Goal: Task Accomplishment & Management: Manage account settings

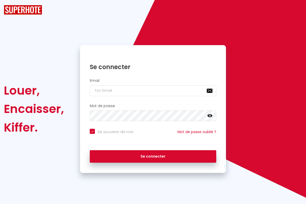
checkbox input "true"
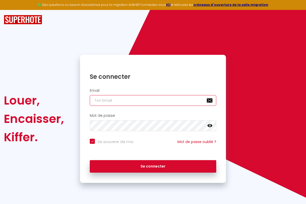
type input "[EMAIL_ADDRESS][DOMAIN_NAME]"
checkbox input "true"
type input "[EMAIL_ADDRESS][DOMAIN_NAME]"
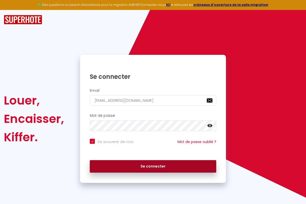
click at [153, 166] on button "Se connecter" at bounding box center [153, 166] width 126 height 13
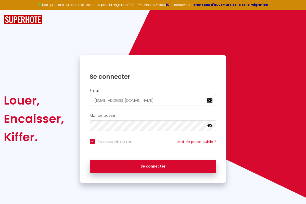
checkbox input "true"
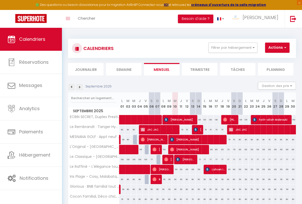
click at [123, 69] on li "Semaine" at bounding box center [123, 69] width 35 height 12
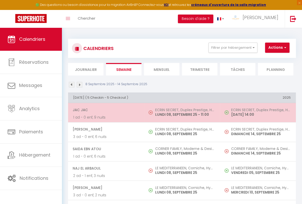
click at [105, 109] on span "JAC JAC" at bounding box center [106, 110] width 66 height 10
select select "OK"
select select "KO"
select select "0"
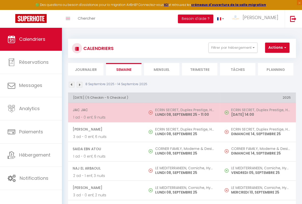
select select "1"
select select
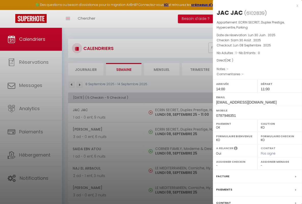
click at [253, 5] on div "x" at bounding box center [255, 6] width 85 height 6
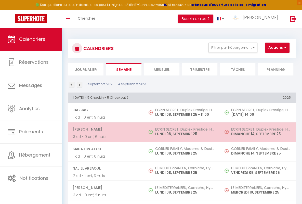
click at [105, 129] on span "[PERSON_NAME]" at bounding box center [106, 129] width 66 height 10
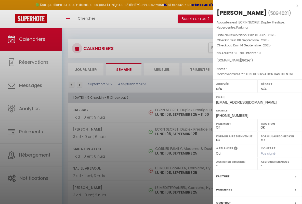
click at [253, 5] on div "x" at bounding box center [255, 6] width 85 height 6
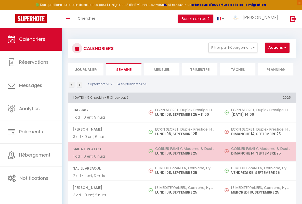
click at [105, 148] on span "Saida Ebn Atou" at bounding box center [106, 149] width 66 height 10
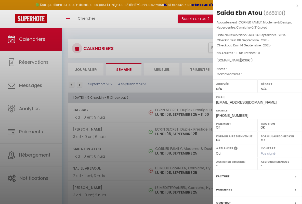
click at [253, 5] on div "x" at bounding box center [255, 6] width 85 height 6
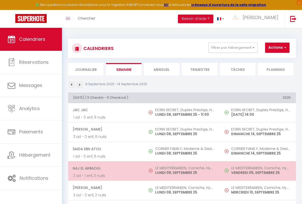
click at [105, 167] on span "Naj El Arbaoul" at bounding box center [106, 168] width 66 height 10
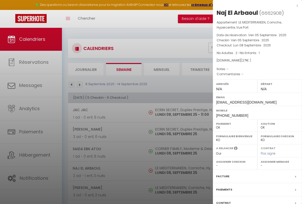
click at [253, 5] on div "x" at bounding box center [255, 6] width 85 height 6
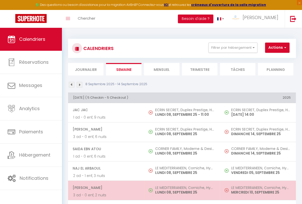
click at [105, 187] on span "[PERSON_NAME]" at bounding box center [106, 188] width 66 height 10
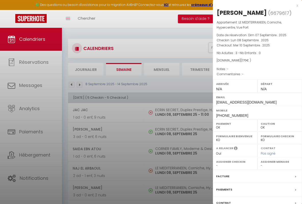
click at [253, 5] on div "x" at bounding box center [255, 6] width 85 height 6
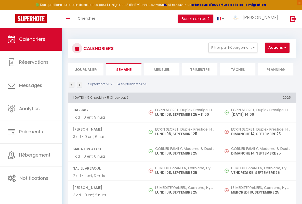
scroll to position [7, 0]
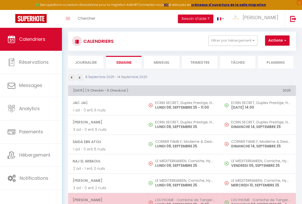
click at [105, 199] on span "[PERSON_NAME]" at bounding box center [106, 200] width 66 height 10
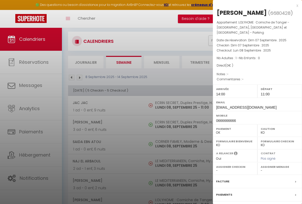
click at [253, 5] on div "x" at bounding box center [255, 6] width 85 height 6
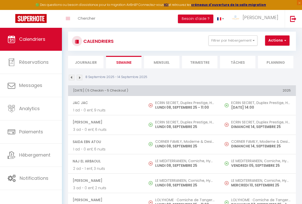
scroll to position [124, 0]
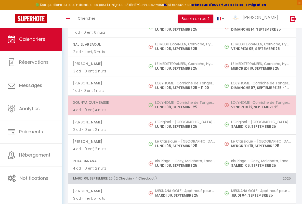
click at [105, 102] on span "dounya quembasse" at bounding box center [106, 103] width 66 height 10
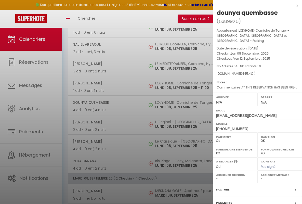
click at [253, 5] on div "x" at bounding box center [255, 6] width 85 height 6
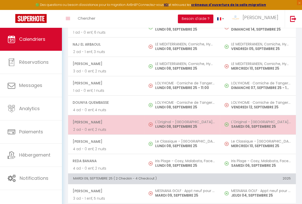
click at [105, 121] on span "[PERSON_NAME]" at bounding box center [106, 122] width 66 height 10
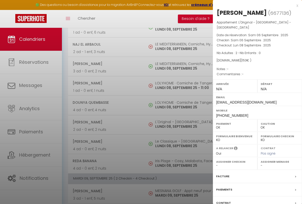
click at [253, 5] on div "x" at bounding box center [255, 6] width 85 height 6
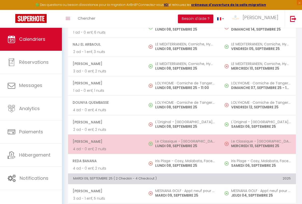
click at [105, 140] on span "[PERSON_NAME]" at bounding box center [106, 141] width 66 height 10
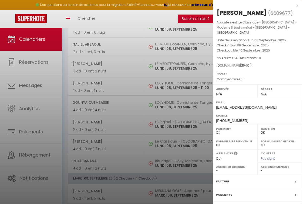
click at [253, 5] on div "x" at bounding box center [255, 6] width 85 height 6
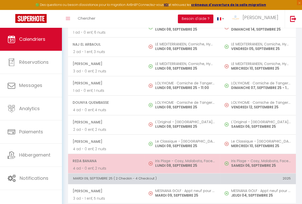
click at [105, 160] on span "Reda Banana" at bounding box center [106, 161] width 66 height 10
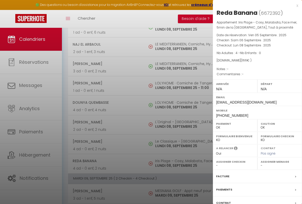
click at [253, 5] on div "x" at bounding box center [255, 6] width 85 height 6
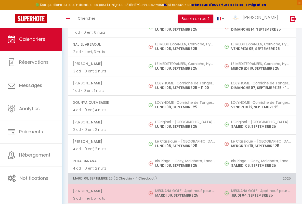
click at [105, 189] on span "[PERSON_NAME]" at bounding box center [106, 191] width 66 height 10
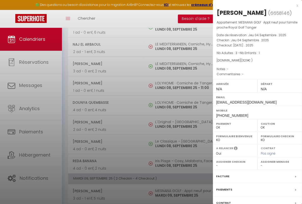
click at [253, 5] on div "x" at bounding box center [255, 6] width 85 height 6
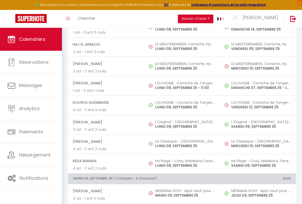
scroll to position [231, 0]
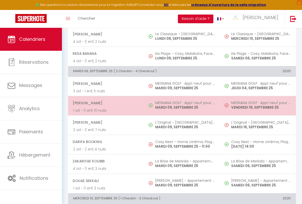
click at [105, 102] on span "[PERSON_NAME]" at bounding box center [106, 103] width 66 height 10
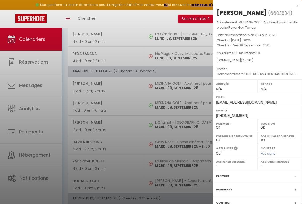
click at [253, 5] on div "x" at bounding box center [255, 6] width 85 height 6
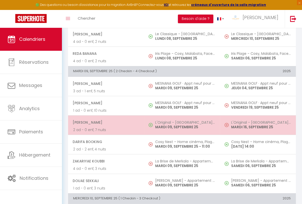
click at [105, 121] on span "[PERSON_NAME]" at bounding box center [106, 122] width 66 height 10
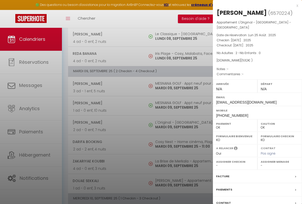
click at [253, 5] on div "x" at bounding box center [255, 6] width 85 height 6
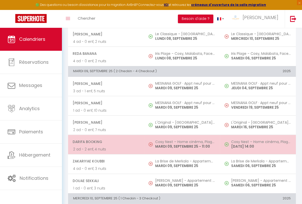
click at [105, 140] on span "Darifa Booking" at bounding box center [106, 142] width 66 height 10
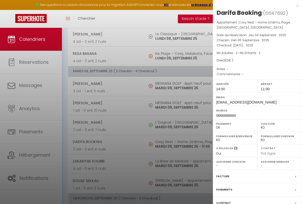
click at [253, 5] on div "x" at bounding box center [255, 6] width 85 height 6
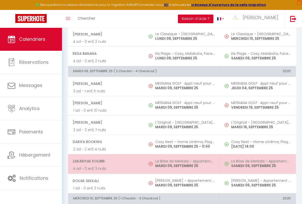
click at [105, 160] on span "ZaKariyae Koubbi" at bounding box center [106, 161] width 66 height 10
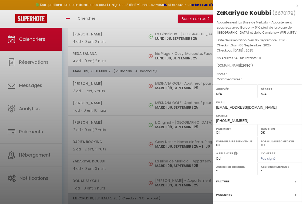
click at [253, 5] on div "x" at bounding box center [255, 6] width 85 height 6
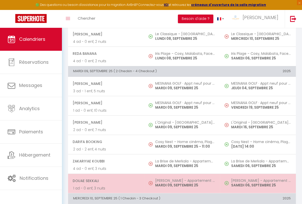
click at [105, 179] on span "Douae Sekkali" at bounding box center [106, 181] width 66 height 10
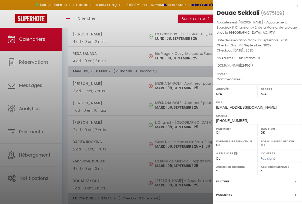
click at [253, 5] on div "x" at bounding box center [255, 6] width 85 height 6
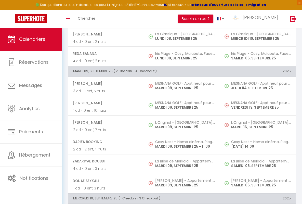
scroll to position [338, 0]
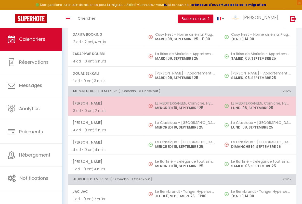
click at [105, 102] on span "[PERSON_NAME]" at bounding box center [106, 103] width 66 height 10
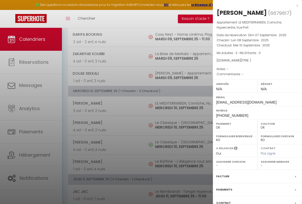
click at [253, 5] on div "x" at bounding box center [255, 6] width 85 height 6
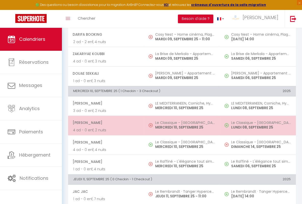
click at [105, 121] on span "[PERSON_NAME]" at bounding box center [106, 123] width 66 height 10
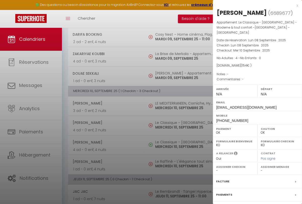
click at [253, 5] on div "x" at bounding box center [255, 6] width 85 height 6
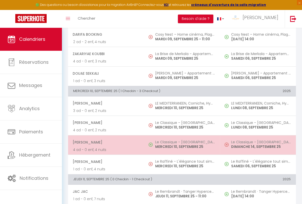
click at [105, 141] on span "[PERSON_NAME]" at bounding box center [106, 142] width 66 height 10
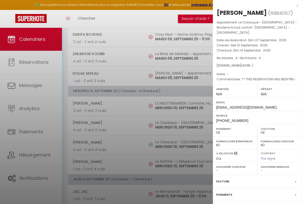
click at [253, 5] on div "x" at bounding box center [255, 6] width 85 height 6
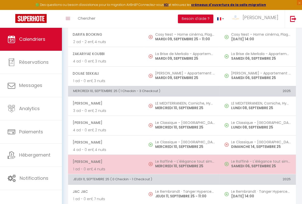
click at [105, 160] on span "[PERSON_NAME]" at bounding box center [106, 162] width 66 height 10
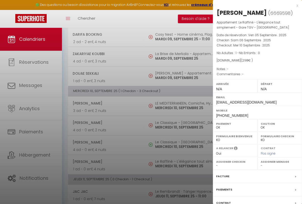
click at [253, 5] on div "x" at bounding box center [255, 6] width 85 height 6
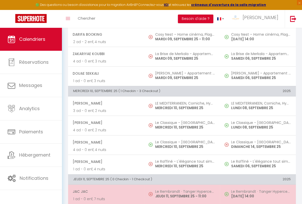
click at [105, 190] on span "JAC JAC" at bounding box center [106, 191] width 66 height 10
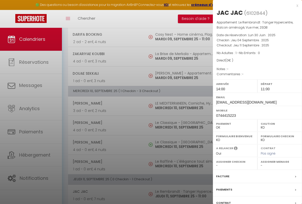
click at [253, 5] on div "x" at bounding box center [255, 6] width 85 height 6
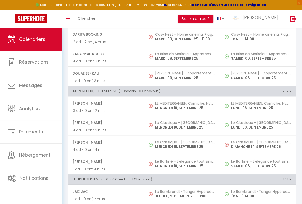
scroll to position [456, 0]
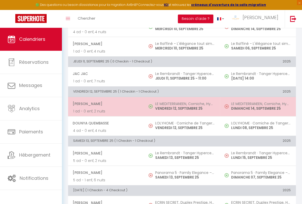
click at [105, 102] on span "[PERSON_NAME]" at bounding box center [106, 104] width 66 height 10
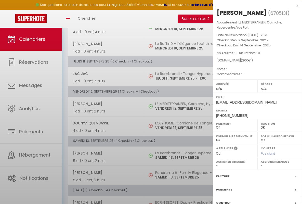
click at [253, 5] on div "x" at bounding box center [255, 6] width 85 height 6
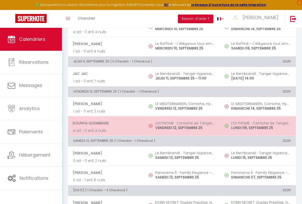
click at [105, 121] on span "dounya quembasse" at bounding box center [106, 123] width 66 height 10
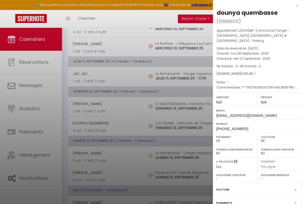
click at [253, 5] on div "x" at bounding box center [255, 6] width 85 height 6
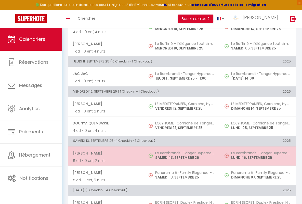
click at [105, 151] on span "[PERSON_NAME]" at bounding box center [106, 153] width 66 height 10
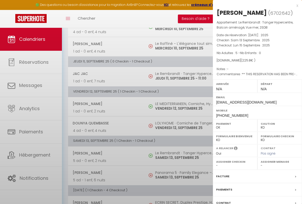
click at [253, 5] on div "x" at bounding box center [255, 6] width 85 height 6
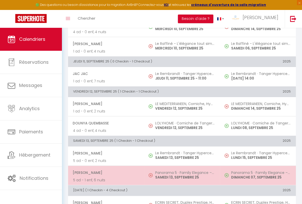
click at [105, 170] on span "[PERSON_NAME]" at bounding box center [106, 173] width 66 height 10
select select "OK"
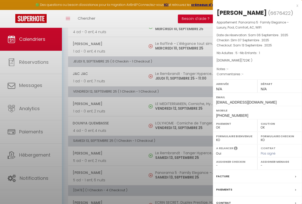
click at [253, 5] on div "x" at bounding box center [255, 6] width 85 height 6
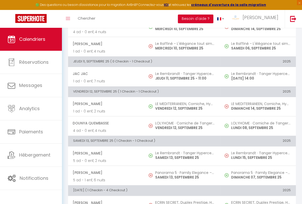
scroll to position [457, 0]
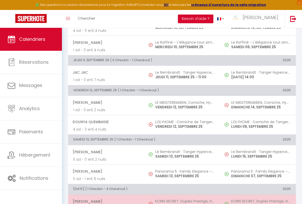
click at [105, 199] on span "[PERSON_NAME]" at bounding box center [106, 201] width 66 height 10
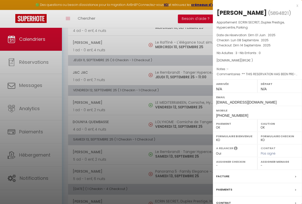
click at [253, 5] on div "x" at bounding box center [255, 6] width 85 height 6
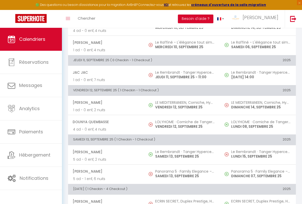
scroll to position [552, 0]
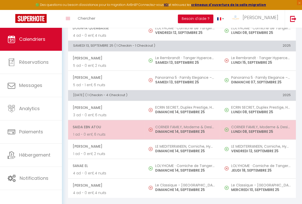
click at [105, 123] on span "Saida Ebn Atou" at bounding box center [106, 127] width 66 height 10
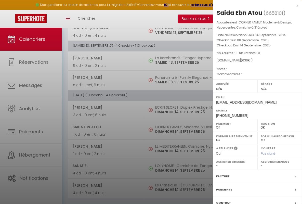
click at [253, 5] on div "x" at bounding box center [255, 6] width 85 height 6
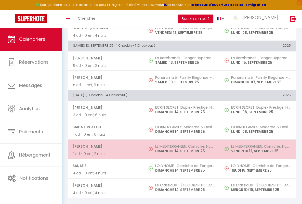
click at [105, 142] on span "[PERSON_NAME]" at bounding box center [106, 146] width 66 height 10
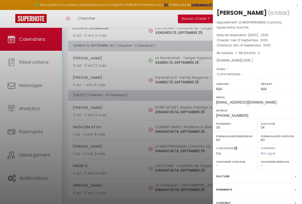
click at [253, 5] on div "x" at bounding box center [255, 6] width 85 height 6
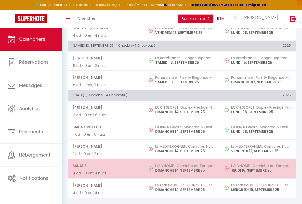
click at [105, 162] on span "Sanae El" at bounding box center [106, 166] width 66 height 10
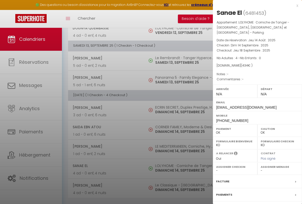
click at [253, 5] on div "x" at bounding box center [255, 6] width 85 height 6
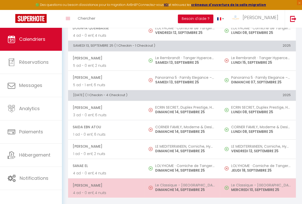
click at [105, 181] on span "[PERSON_NAME]" at bounding box center [106, 185] width 66 height 10
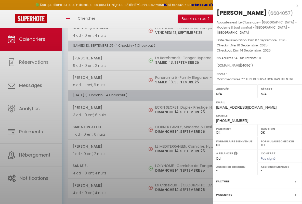
click at [253, 5] on div "x" at bounding box center [255, 6] width 85 height 6
